Goal: Navigation & Orientation: Find specific page/section

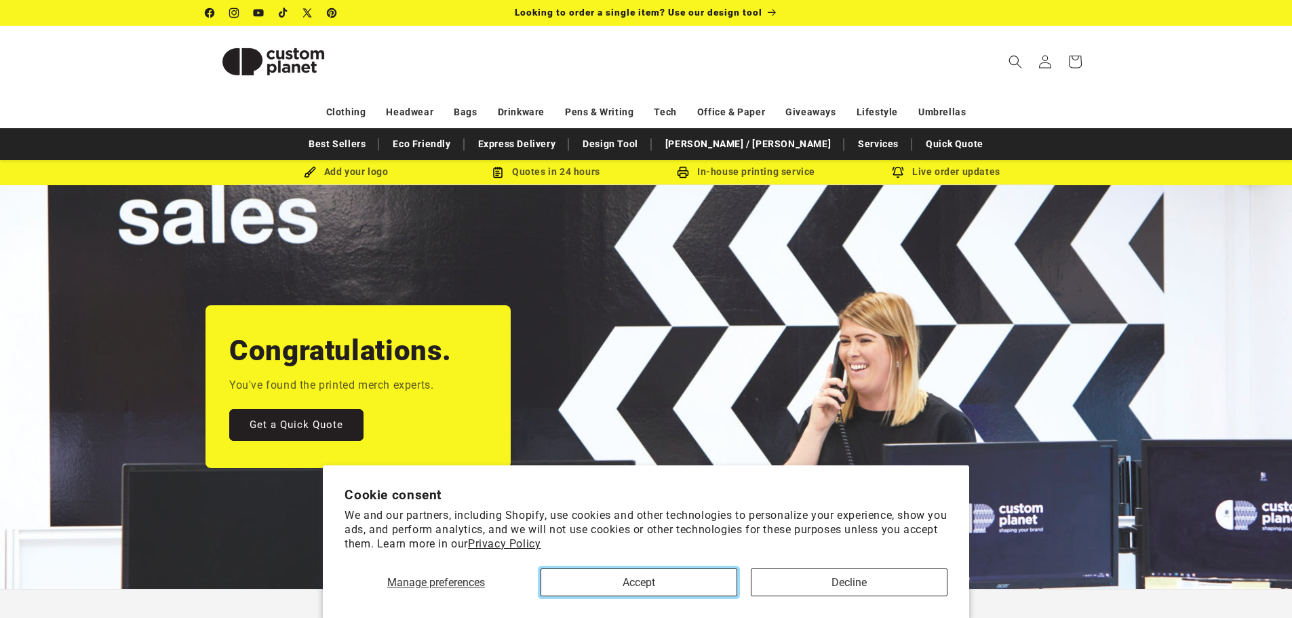
drag, startPoint x: 594, startPoint y: 582, endPoint x: 587, endPoint y: 577, distance: 8.2
click at [594, 582] on button "Accept" at bounding box center [639, 582] width 197 height 28
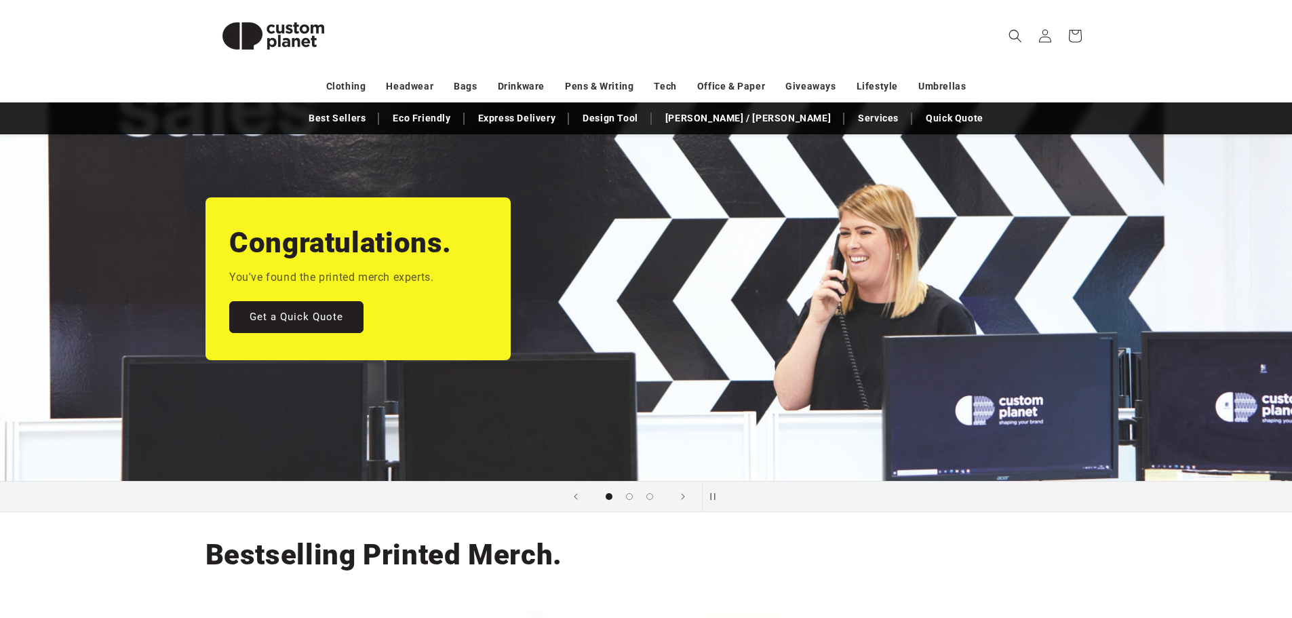
scroll to position [158, 0]
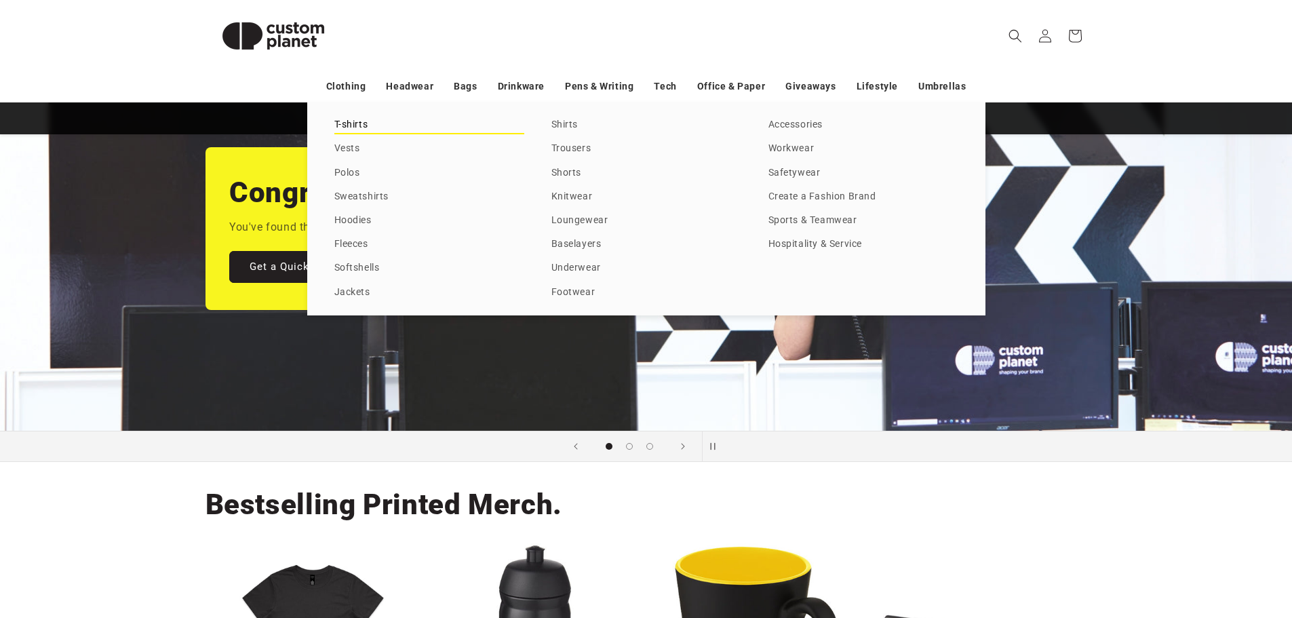
click at [345, 119] on link "T-shirts" at bounding box center [429, 125] width 190 height 18
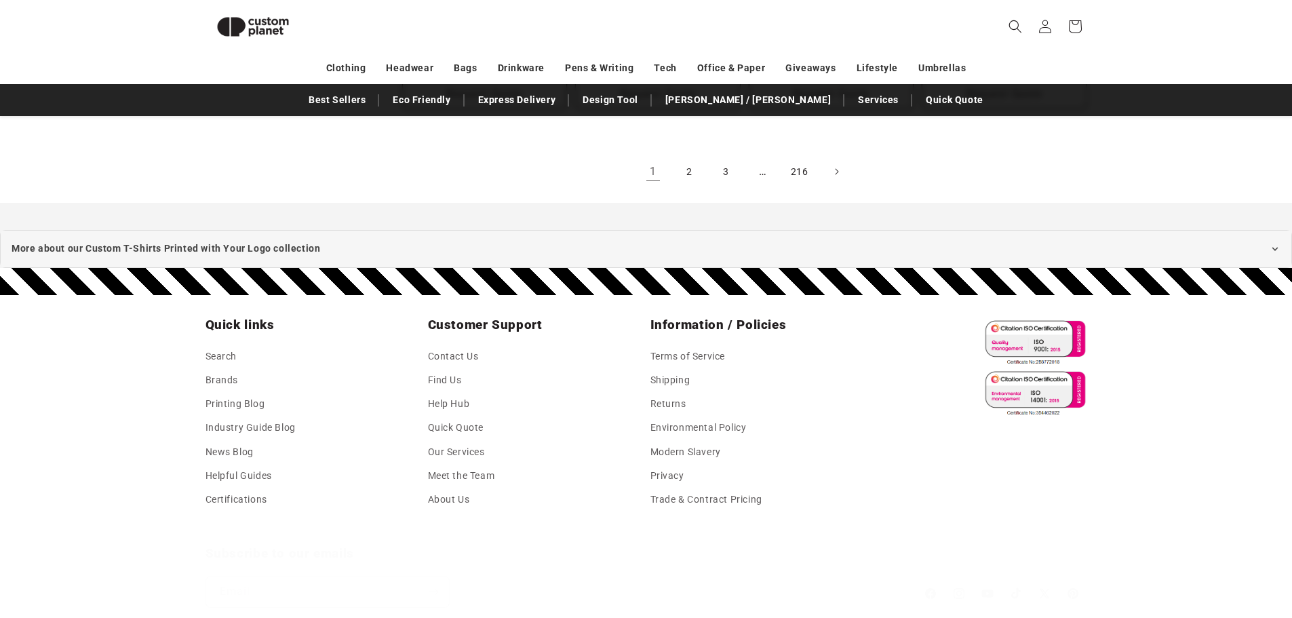
scroll to position [1758, 0]
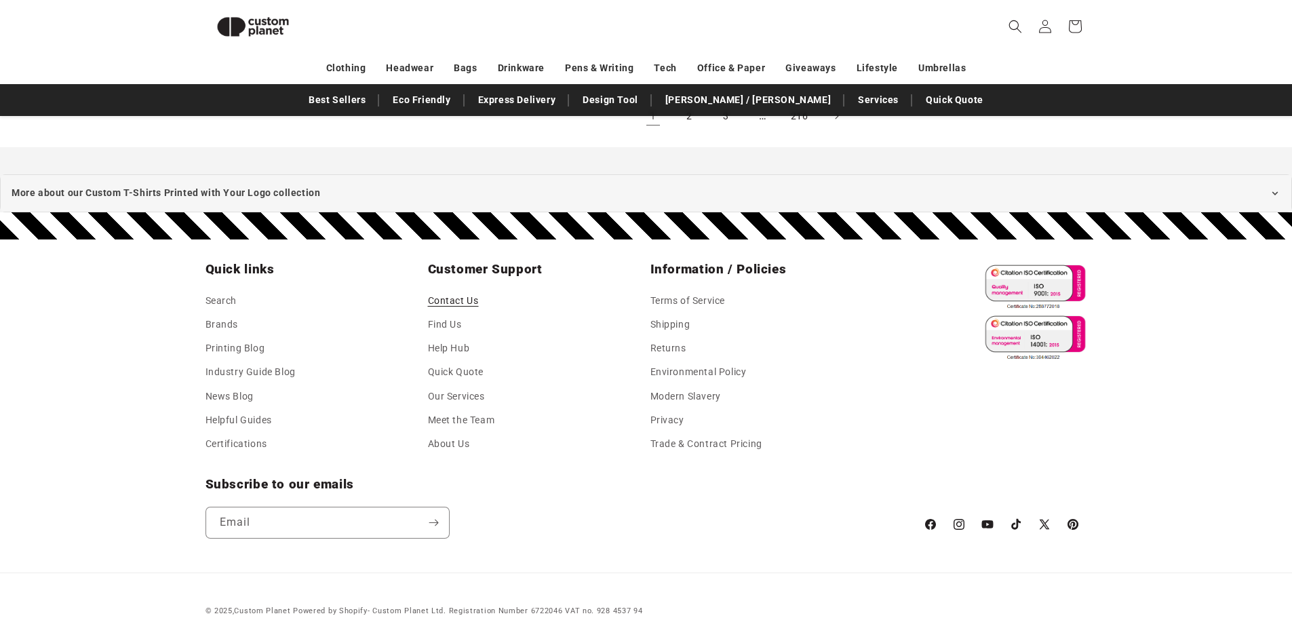
click at [447, 292] on link "Contact Us" at bounding box center [453, 302] width 51 height 20
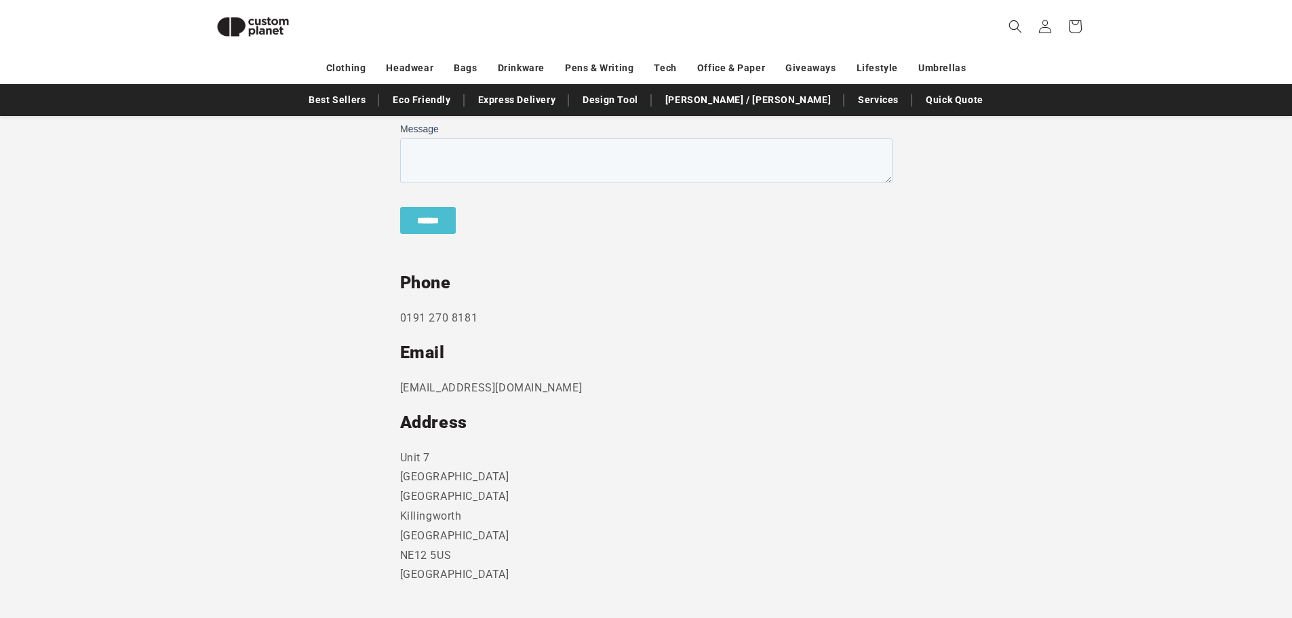
scroll to position [572, 0]
click at [265, 22] on img at bounding box center [253, 26] width 95 height 43
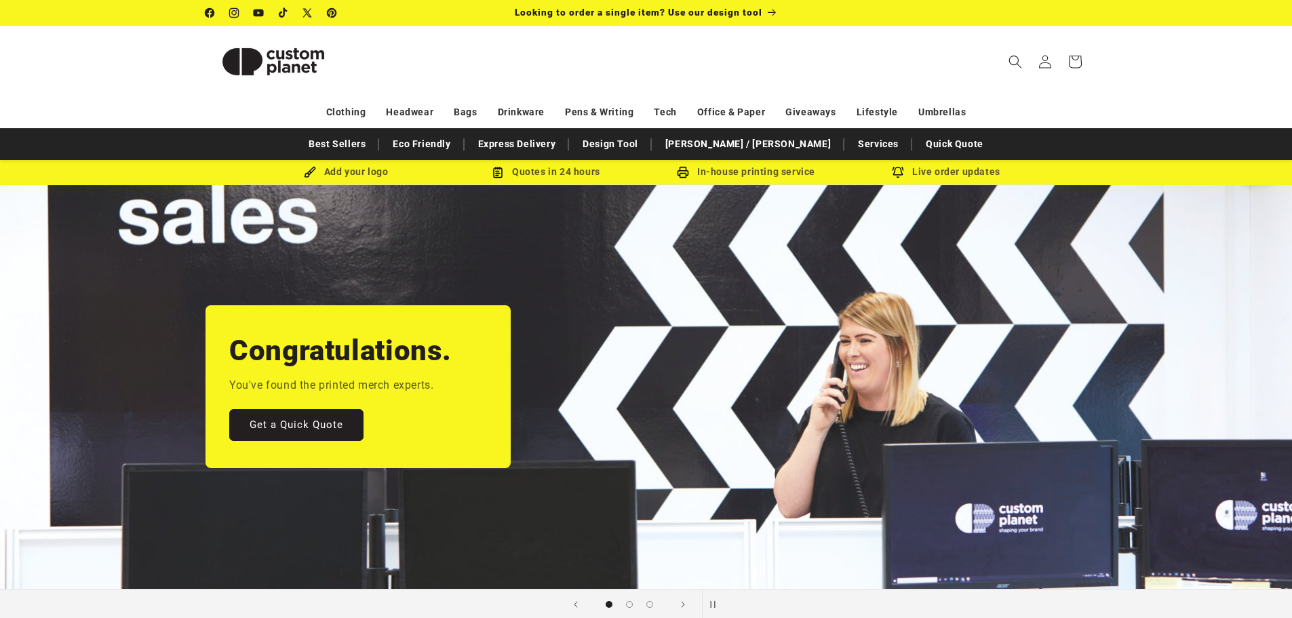
click at [413, 54] on header "Search My Account / Order Progress Cart Clothing Clothing T-shirts" at bounding box center [647, 61] width 950 height 71
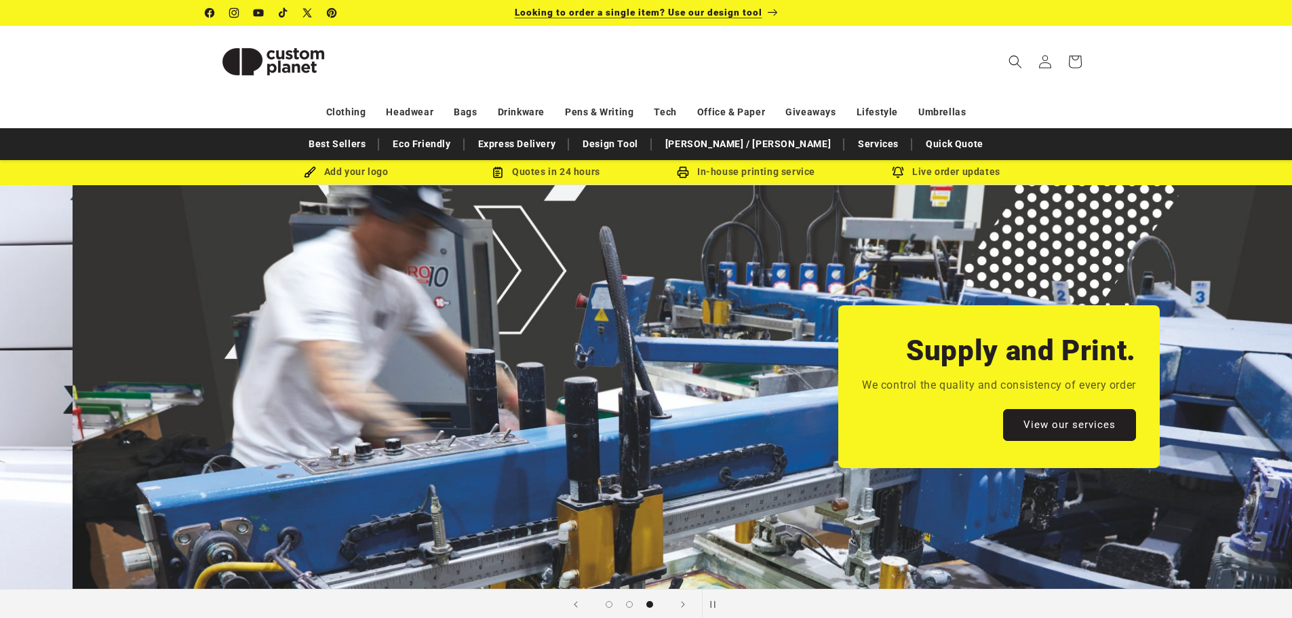
scroll to position [0, 2584]
